Goal: Information Seeking & Learning: Learn about a topic

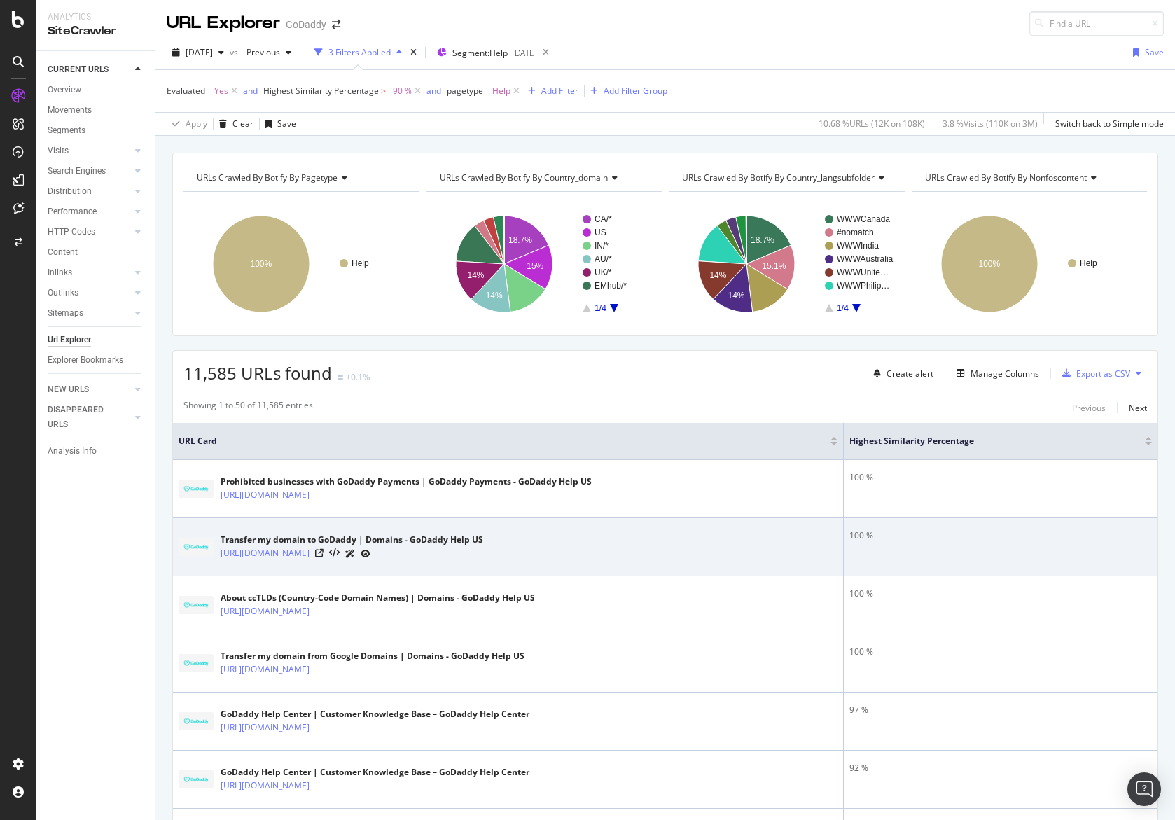
scroll to position [70, 0]
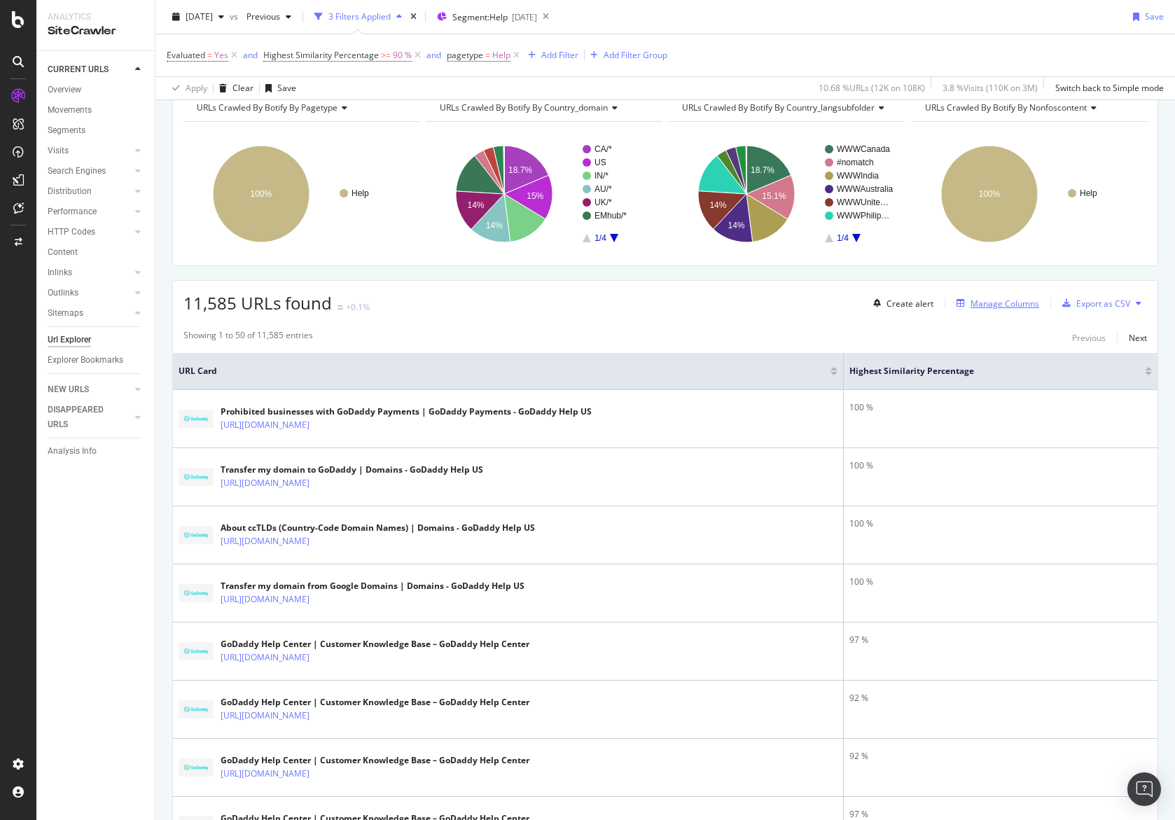
click at [1020, 301] on div "Manage Columns" at bounding box center [1005, 304] width 69 height 12
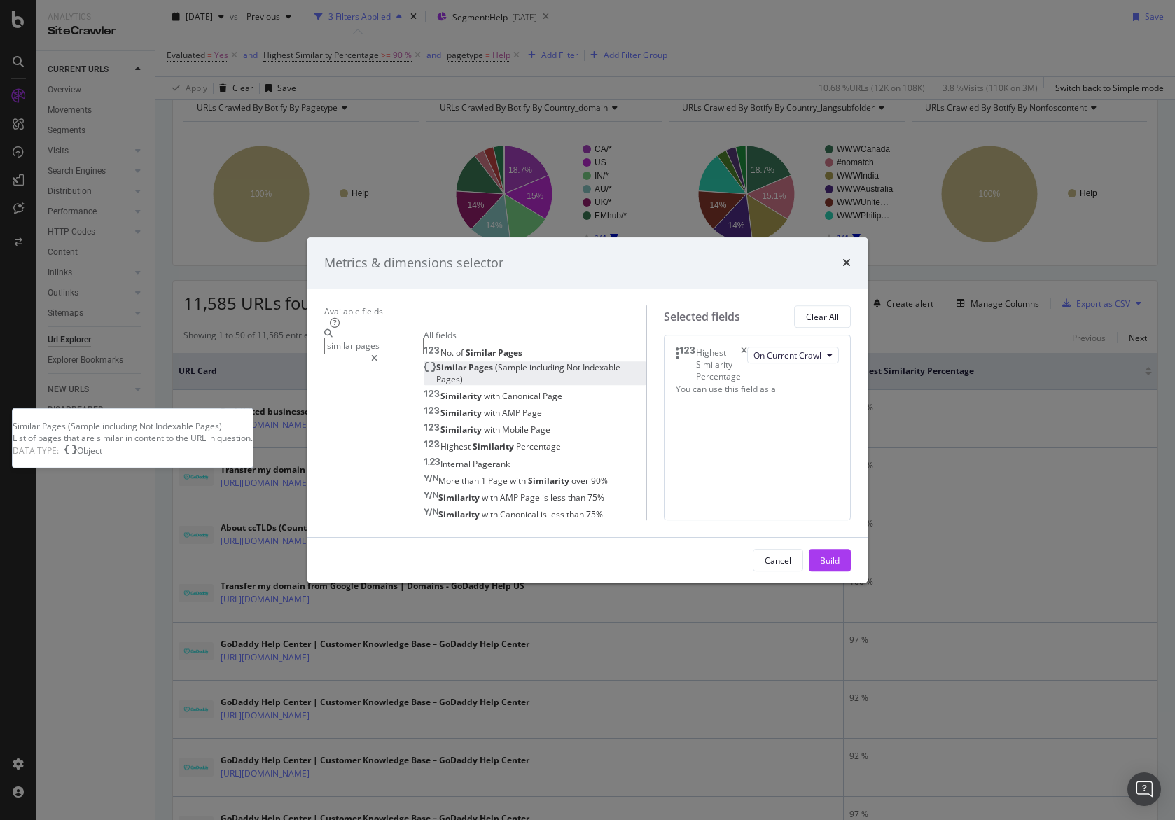
type input "similar pages"
click at [452, 361] on div "Similar Pages (Sample including Not Indexable Pages)" at bounding box center [535, 373] width 223 height 24
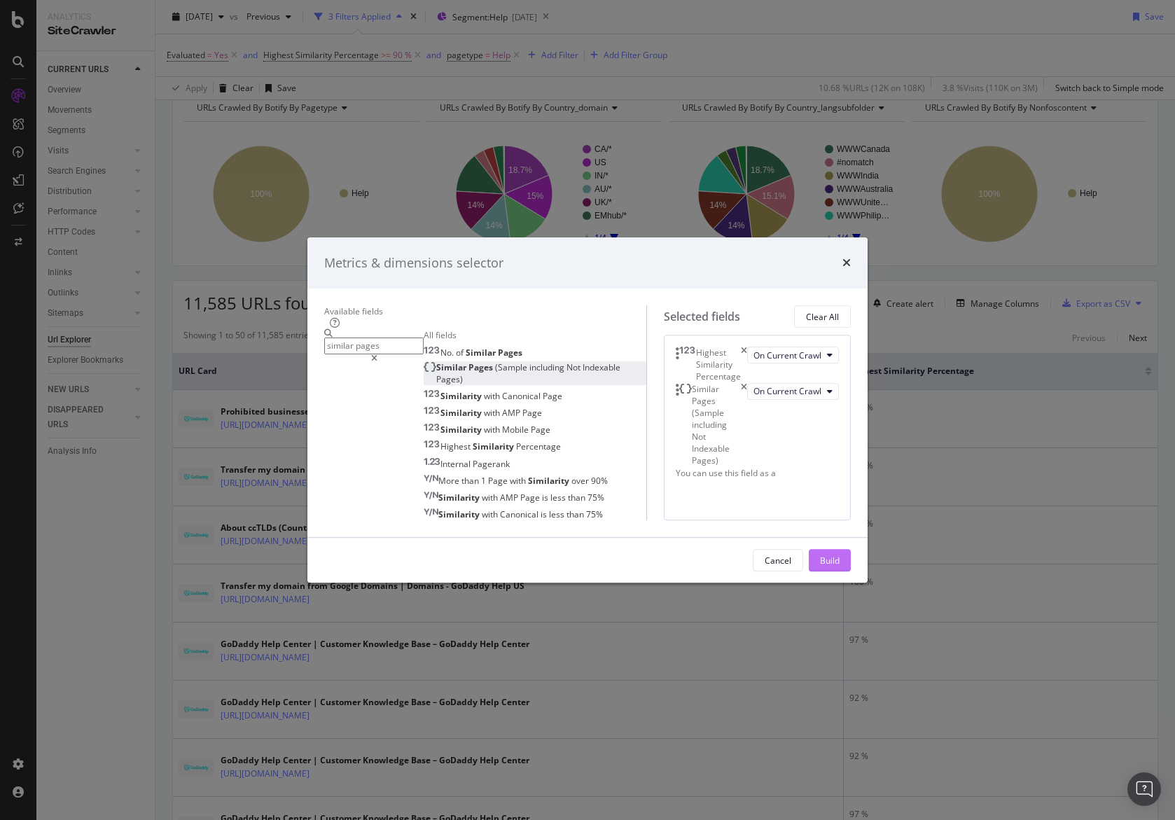
click at [840, 567] on div "Build" at bounding box center [830, 561] width 20 height 12
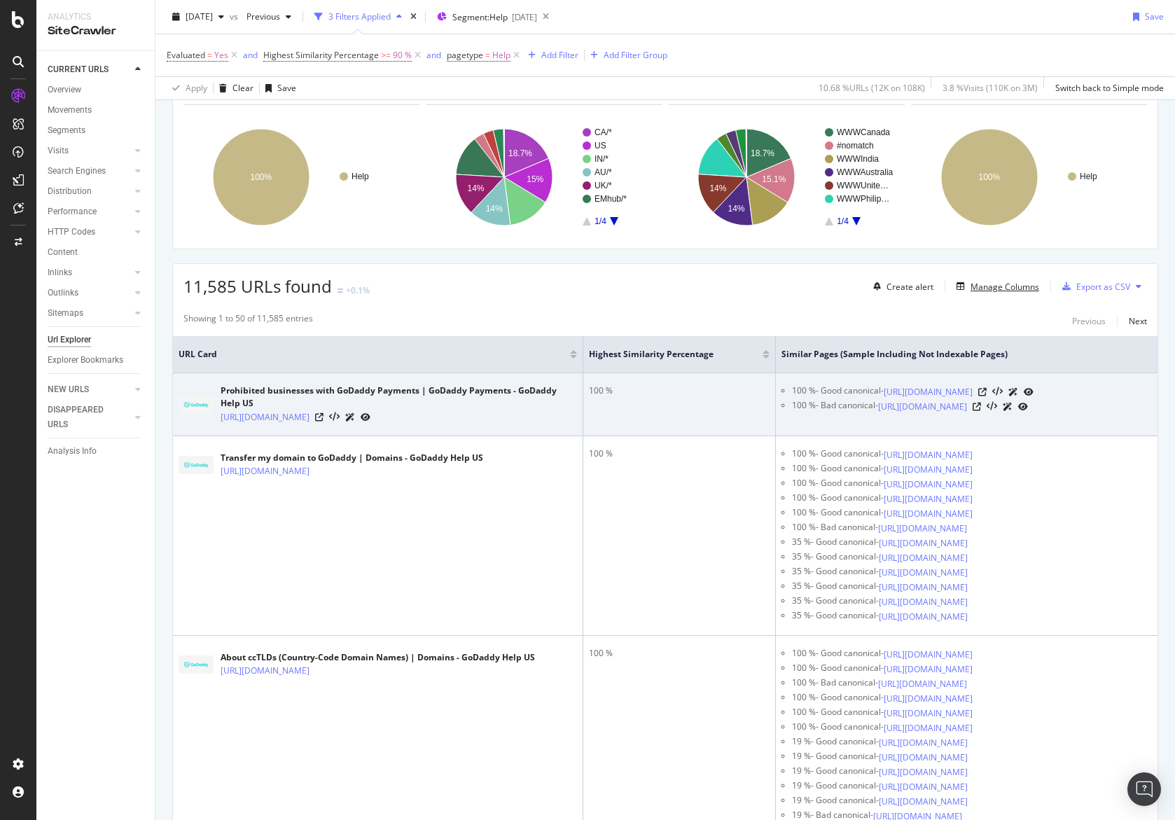
scroll to position [100, 0]
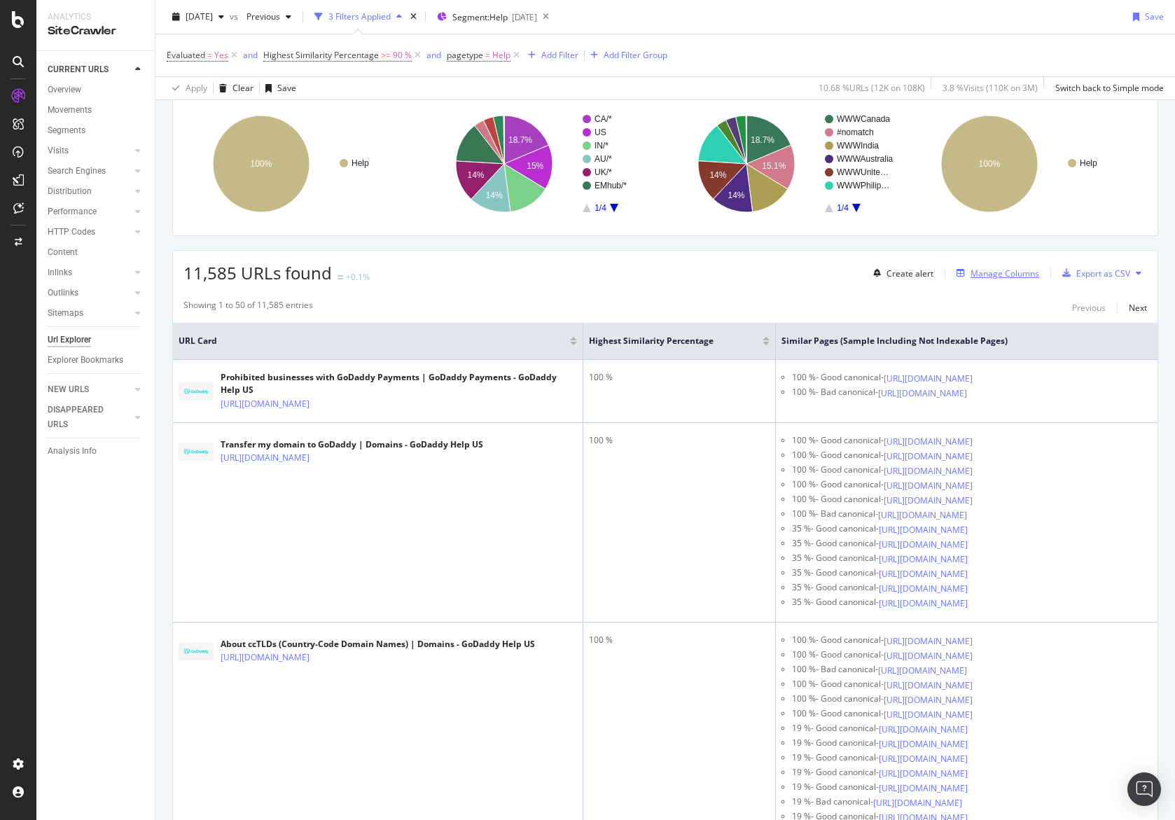
click at [1001, 279] on div "Manage Columns" at bounding box center [1005, 274] width 69 height 12
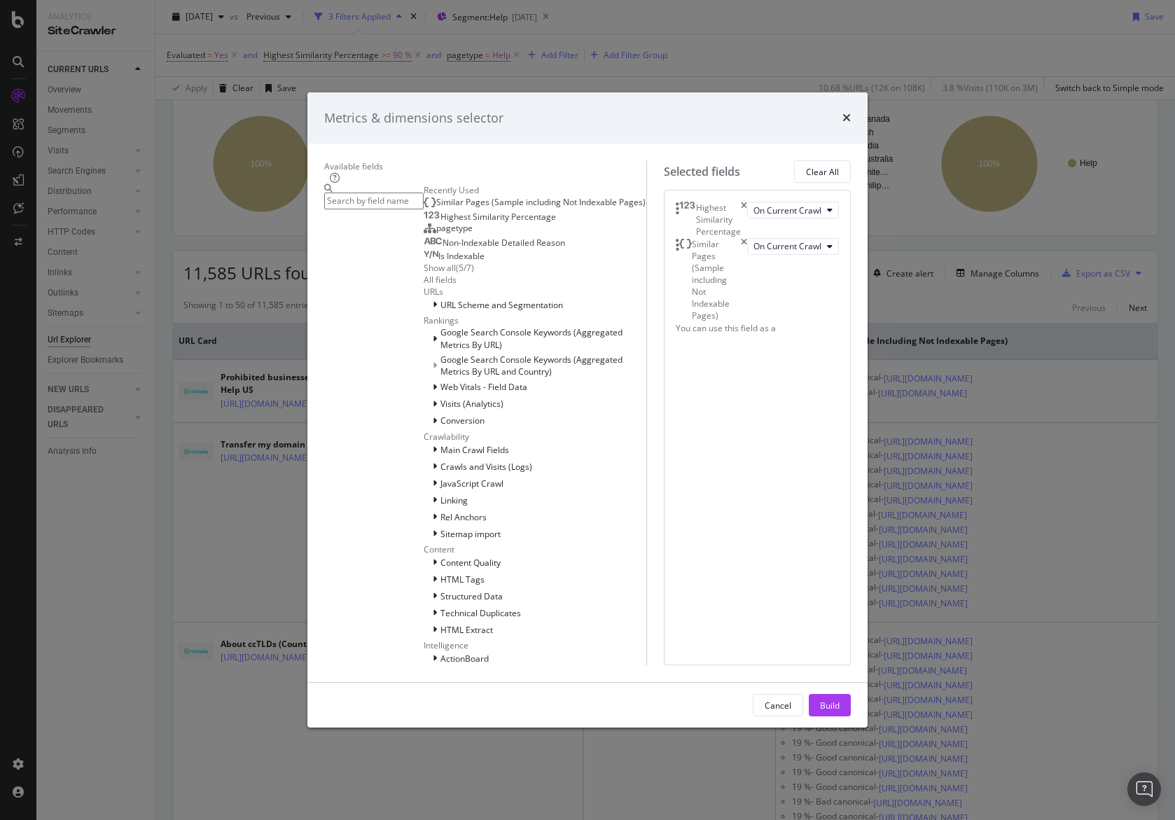
click at [424, 209] on input "modal" at bounding box center [373, 201] width 99 height 16
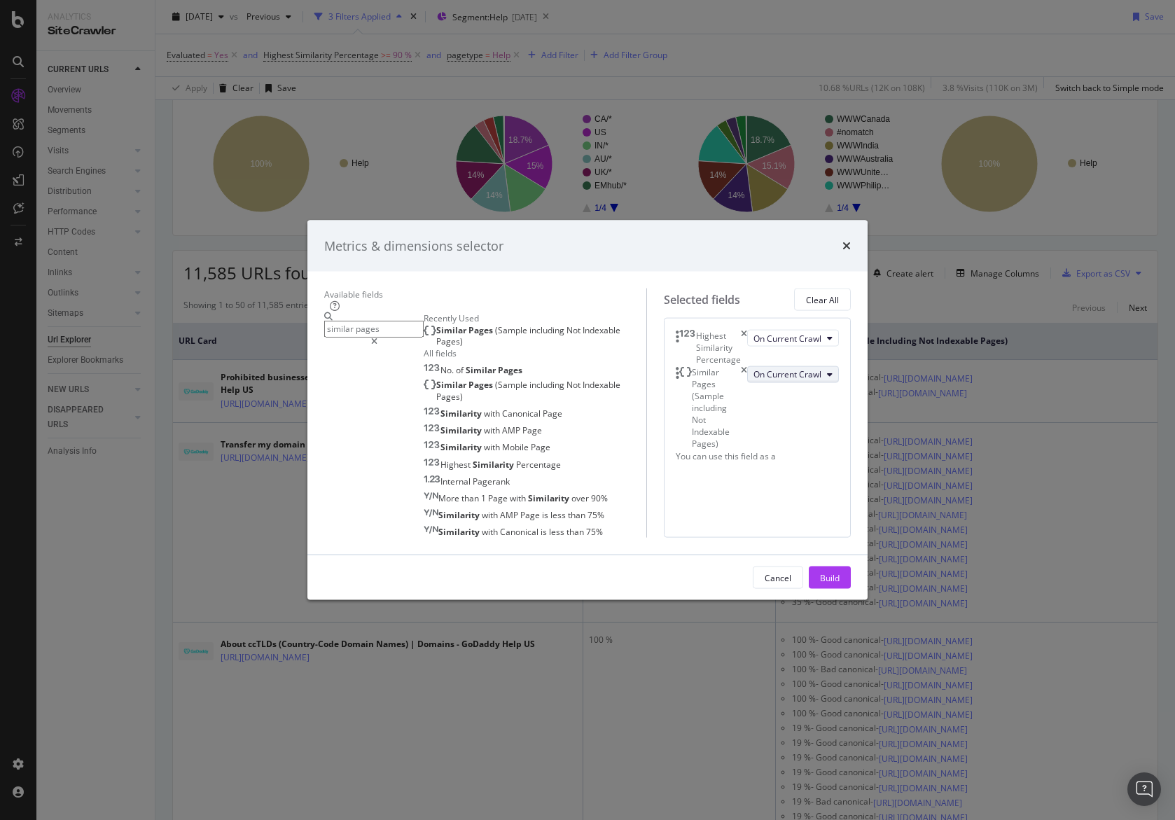
type input "similar pages"
click at [754, 368] on span "On Current Crawl" at bounding box center [788, 374] width 68 height 12
click at [793, 366] on div "Similar Pages (Sample including Not Indexable Pages) On Current Crawl" at bounding box center [757, 408] width 163 height 84
click at [840, 583] on div "Build" at bounding box center [830, 578] width 20 height 12
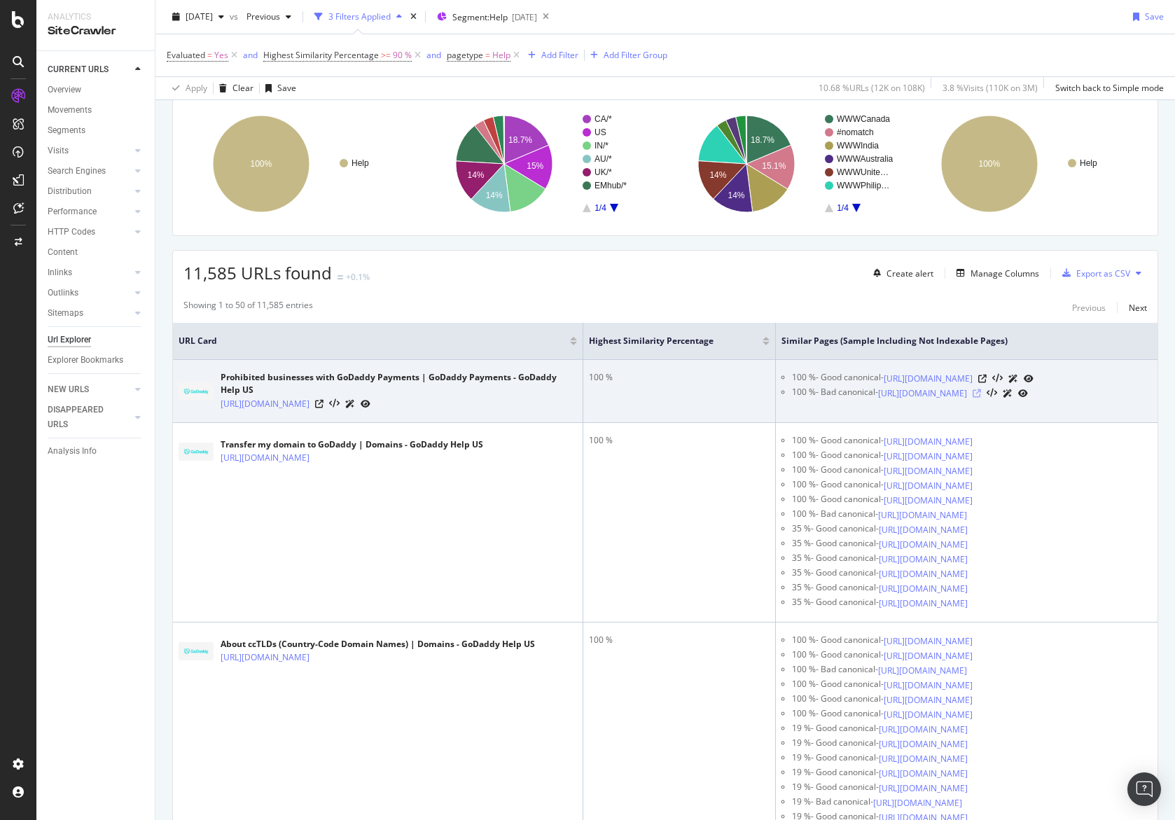
click at [981, 398] on icon at bounding box center [977, 393] width 8 height 8
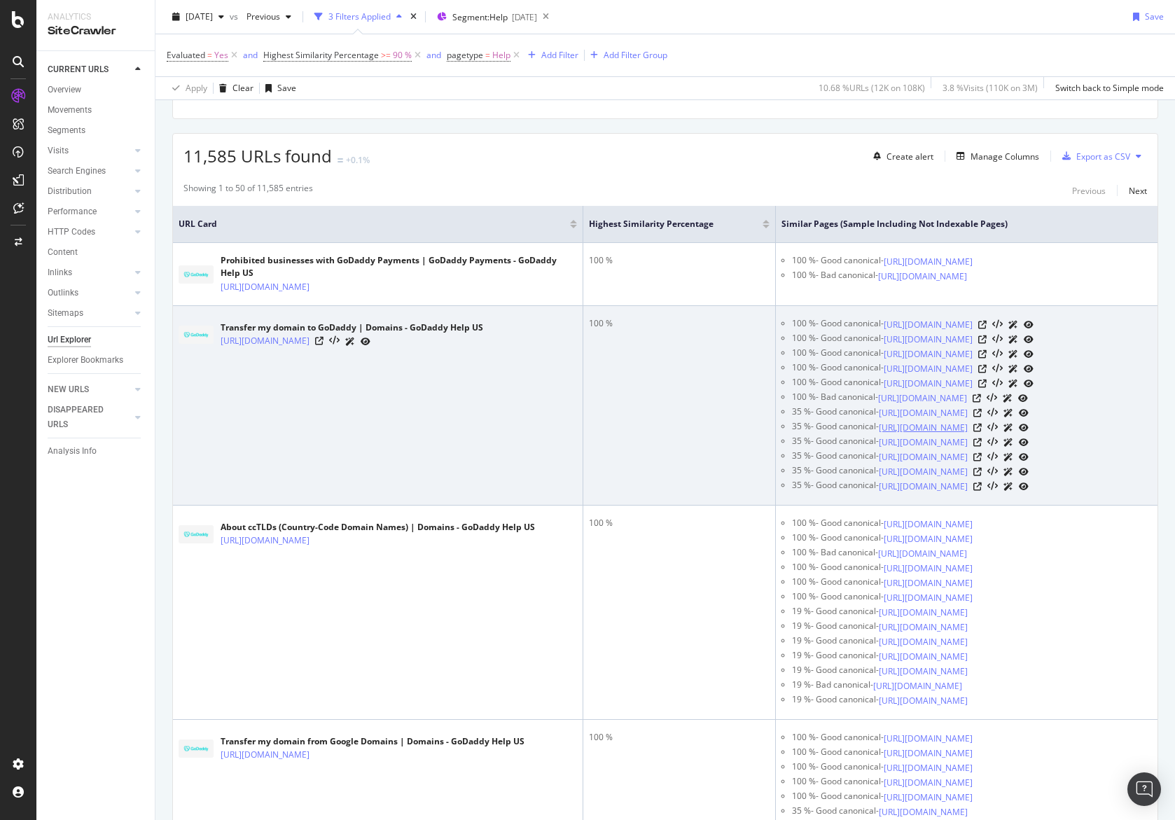
scroll to position [230, 0]
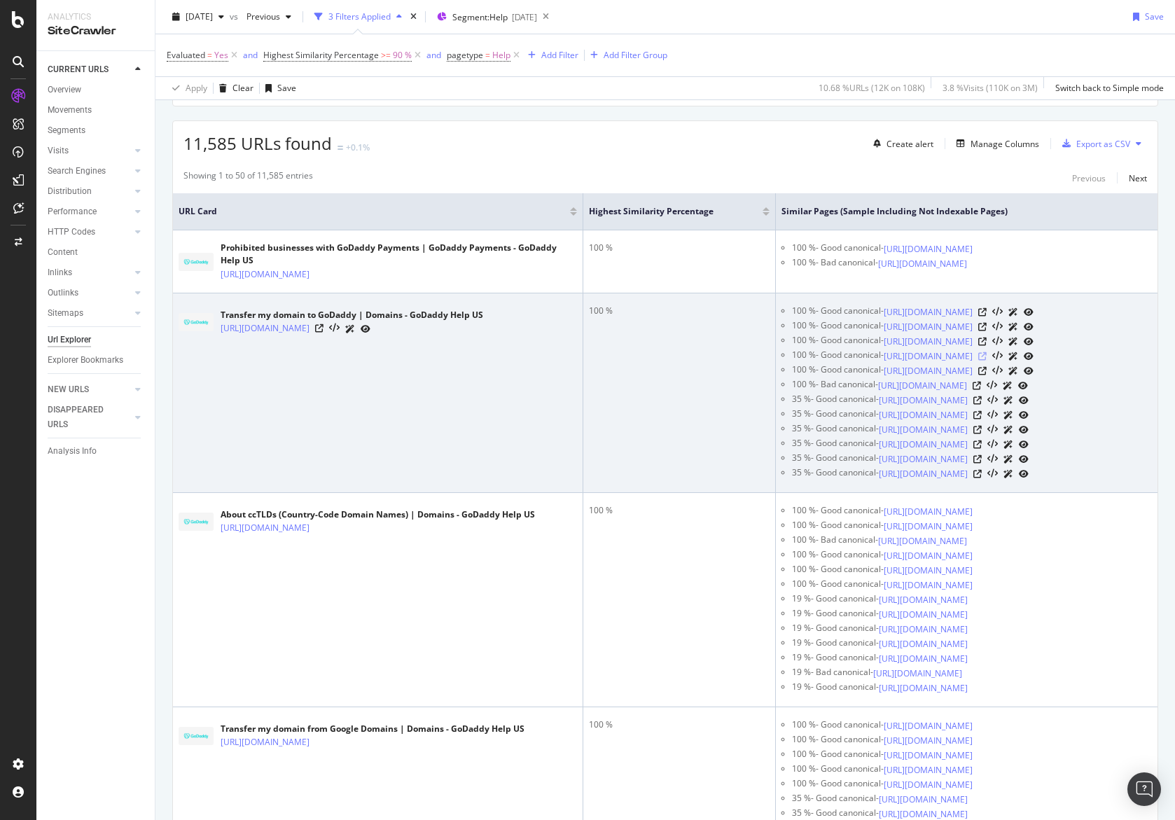
click at [987, 361] on icon at bounding box center [982, 356] width 8 height 8
